Goal: Information Seeking & Learning: Find specific fact

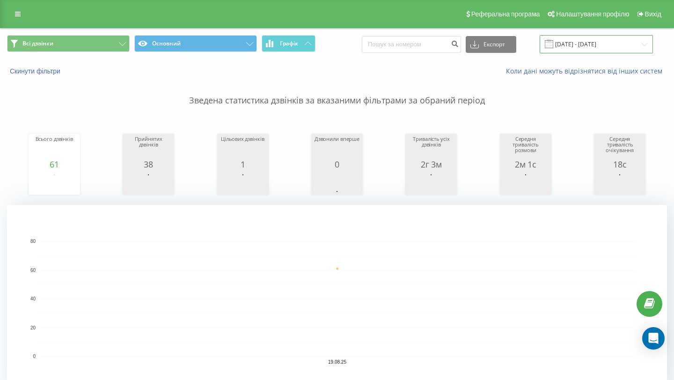
click at [580, 46] on input "19.08.2025 - 19.08.2025" at bounding box center [595, 44] width 113 height 18
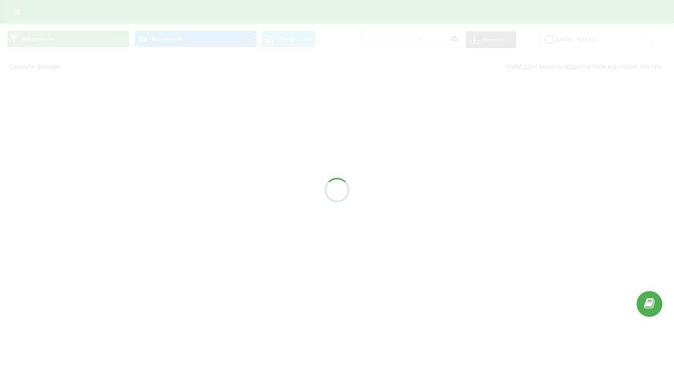
click at [613, 42] on div "Всі дзвінки Основний Графік Експорт .csv .xls .xlsx [DATE] - [DATE] Скинути філ…" at bounding box center [337, 50] width 674 height 55
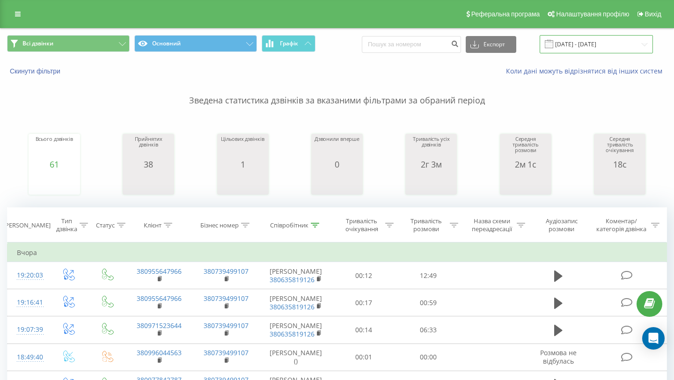
click at [616, 50] on input "[DATE] - [DATE]" at bounding box center [595, 44] width 113 height 18
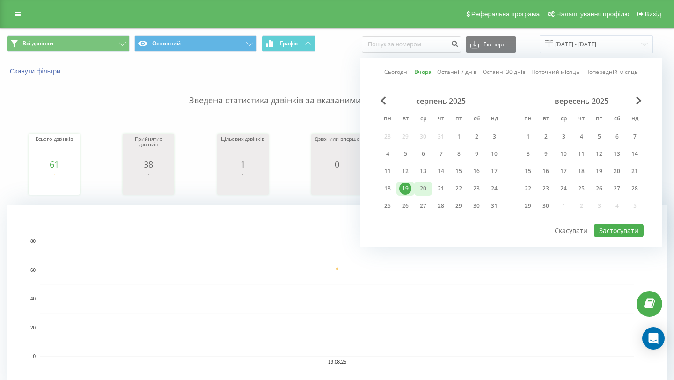
click at [423, 184] on div "20" at bounding box center [423, 188] width 12 height 12
click at [626, 230] on button "Застосувати" at bounding box center [619, 231] width 50 height 14
type input "[DATE] - [DATE]"
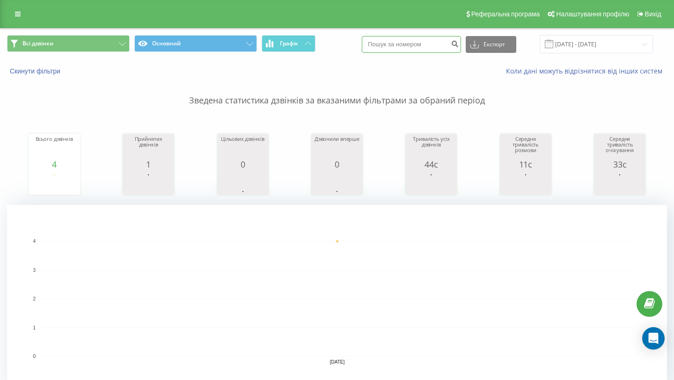
click at [418, 49] on input at bounding box center [411, 44] width 99 height 17
paste input "0996044563"
type input "0996044563"
click at [459, 45] on icon "submit" at bounding box center [455, 43] width 8 height 6
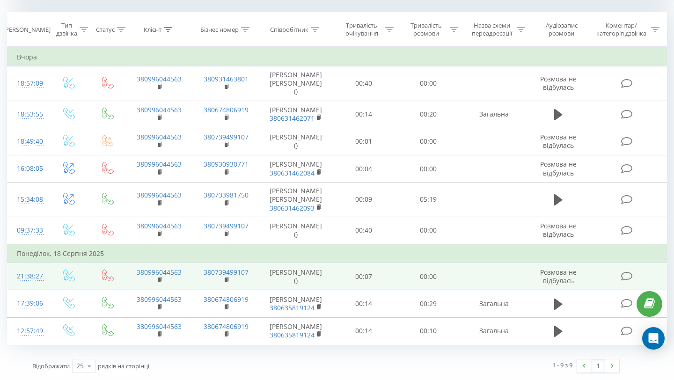
scroll to position [408, 0]
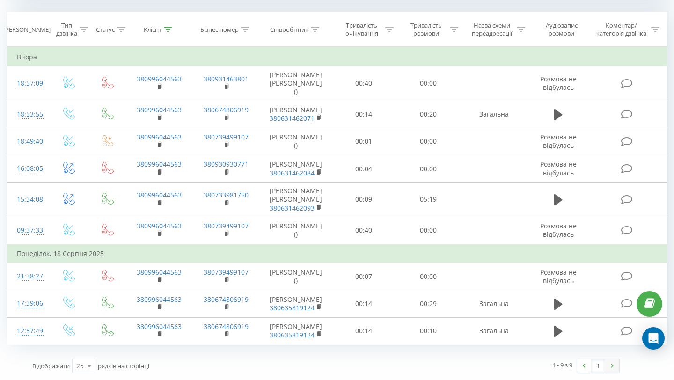
click at [616, 367] on link at bounding box center [612, 365] width 14 height 13
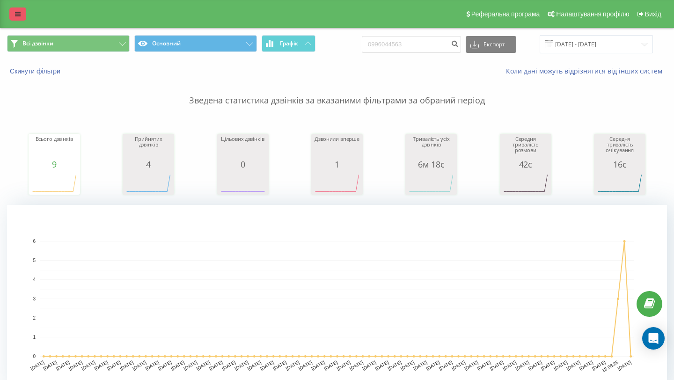
click at [17, 18] on link at bounding box center [17, 13] width 17 height 13
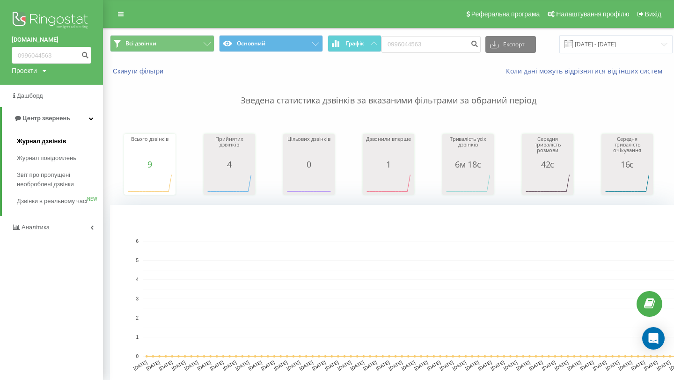
click at [61, 148] on link "Журнал дзвінків" at bounding box center [60, 141] width 86 height 17
click at [433, 46] on input "0996044563" at bounding box center [430, 44] width 99 height 17
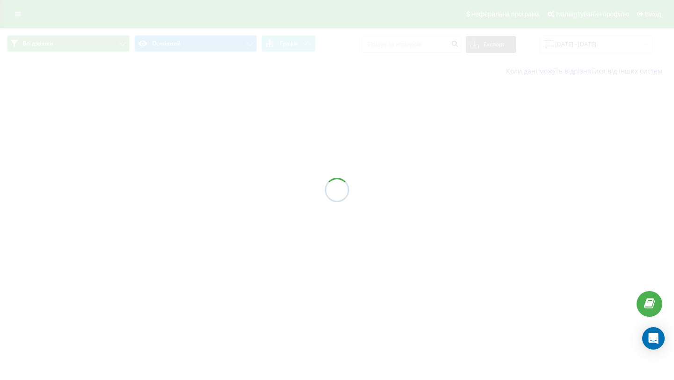
click at [581, 48] on div at bounding box center [337, 190] width 674 height 380
click at [581, 47] on input "[DATE] - [DATE]" at bounding box center [595, 44] width 113 height 18
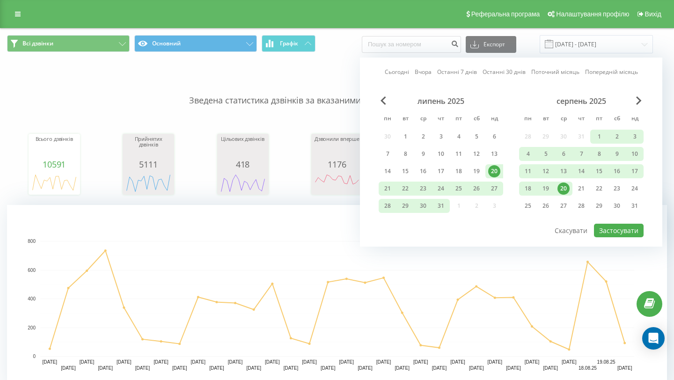
click at [564, 185] on div "20" at bounding box center [563, 188] width 12 height 12
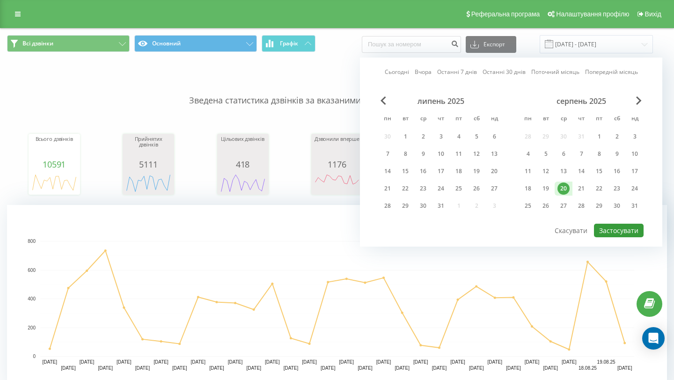
click at [619, 233] on button "Застосувати" at bounding box center [619, 231] width 50 height 14
type input "[DATE] - [DATE]"
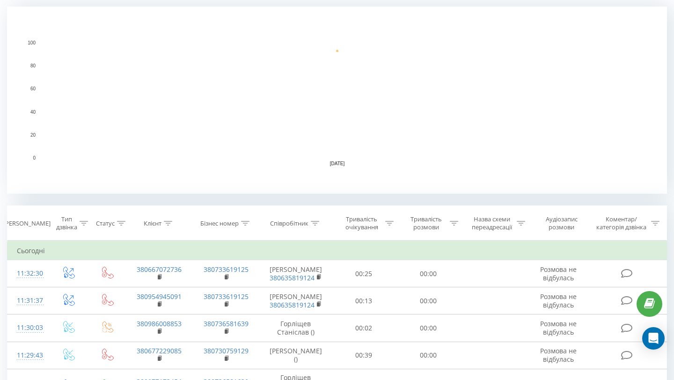
scroll to position [211, 0]
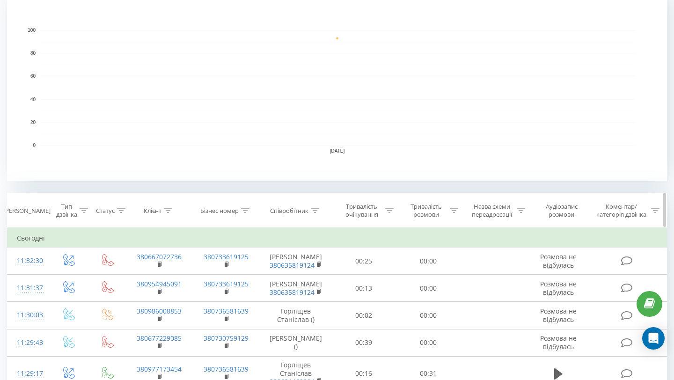
click at [298, 212] on div "Співробітник" at bounding box center [289, 211] width 38 height 8
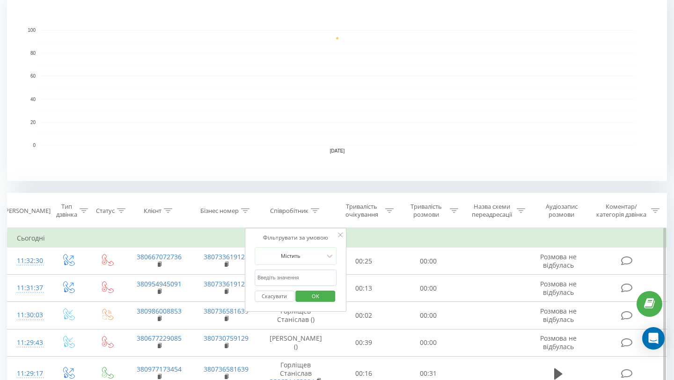
click at [304, 275] on input "text" at bounding box center [296, 278] width 82 height 16
type input "[PERSON_NAME]"
click at [315, 296] on span "OK" at bounding box center [315, 296] width 26 height 15
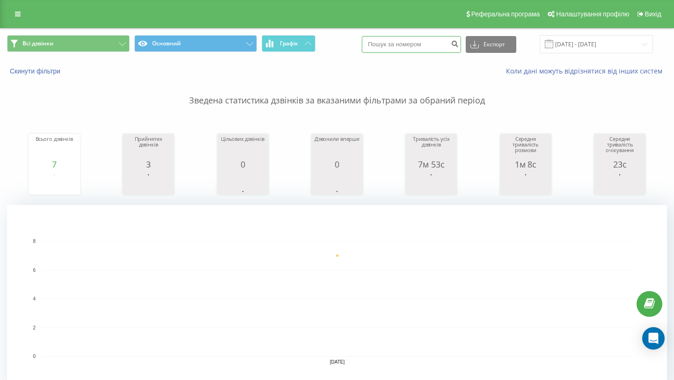
click at [422, 36] on input at bounding box center [411, 44] width 99 height 17
paste input "0953986783"
type input "0953986783"
click at [459, 41] on icon "submit" at bounding box center [455, 43] width 8 height 6
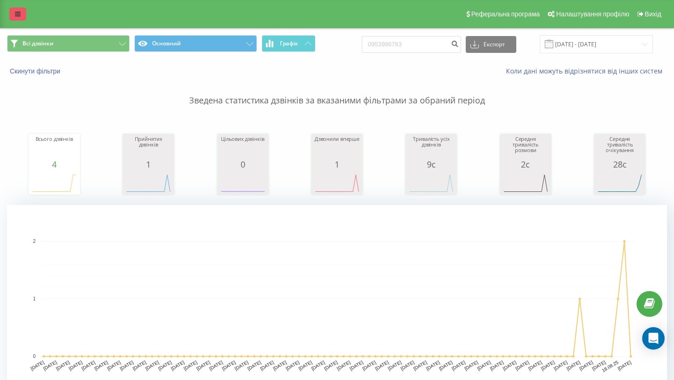
click at [17, 14] on icon at bounding box center [18, 14] width 6 height 7
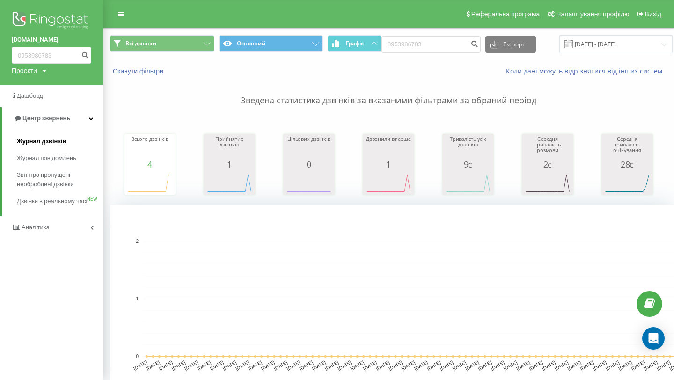
click at [69, 145] on link "Журнал дзвінків" at bounding box center [60, 141] width 86 height 17
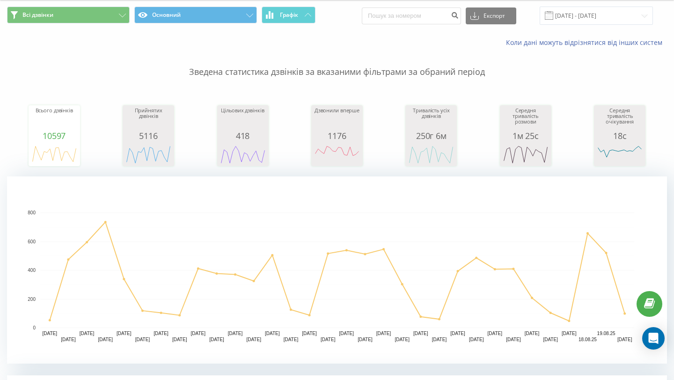
scroll to position [30, 0]
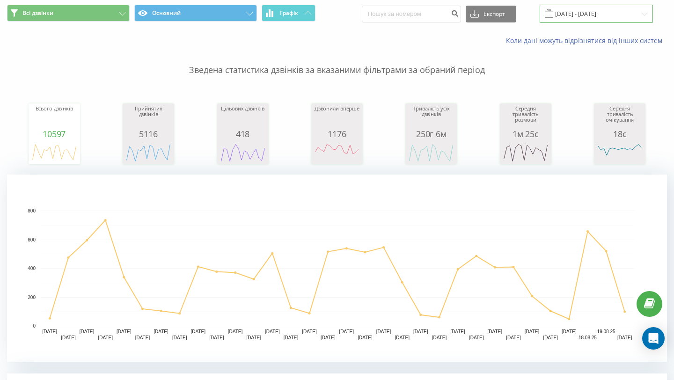
click at [596, 10] on input "[DATE] - [DATE]" at bounding box center [595, 14] width 113 height 18
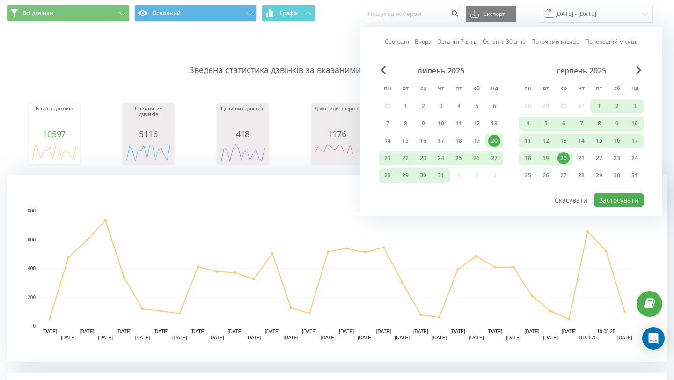
click at [568, 161] on div "20" at bounding box center [563, 158] width 18 height 14
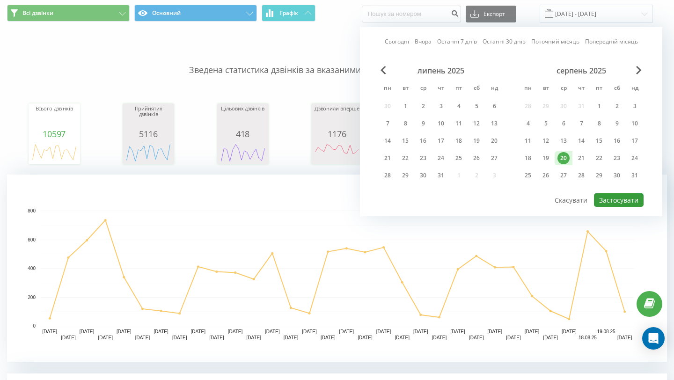
click at [612, 198] on button "Застосувати" at bounding box center [619, 200] width 50 height 14
type input "20.08.2025 - 20.08.2025"
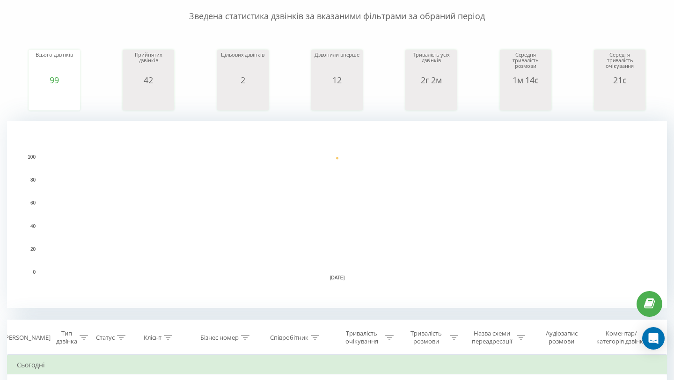
scroll to position [244, 0]
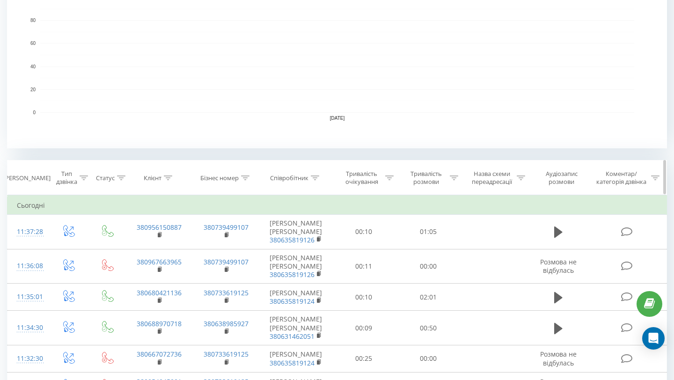
click at [304, 180] on div "Співробітник" at bounding box center [289, 178] width 38 height 8
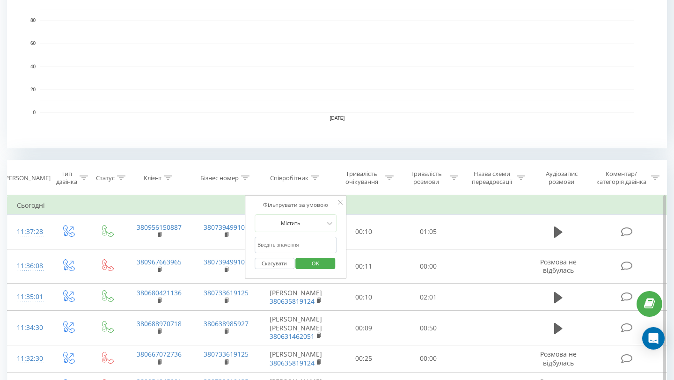
click at [318, 239] on input "text" at bounding box center [296, 245] width 82 height 16
type input "Левченко"
click at [321, 263] on span "OK" at bounding box center [315, 263] width 26 height 15
